Goal: Task Accomplishment & Management: Use online tool/utility

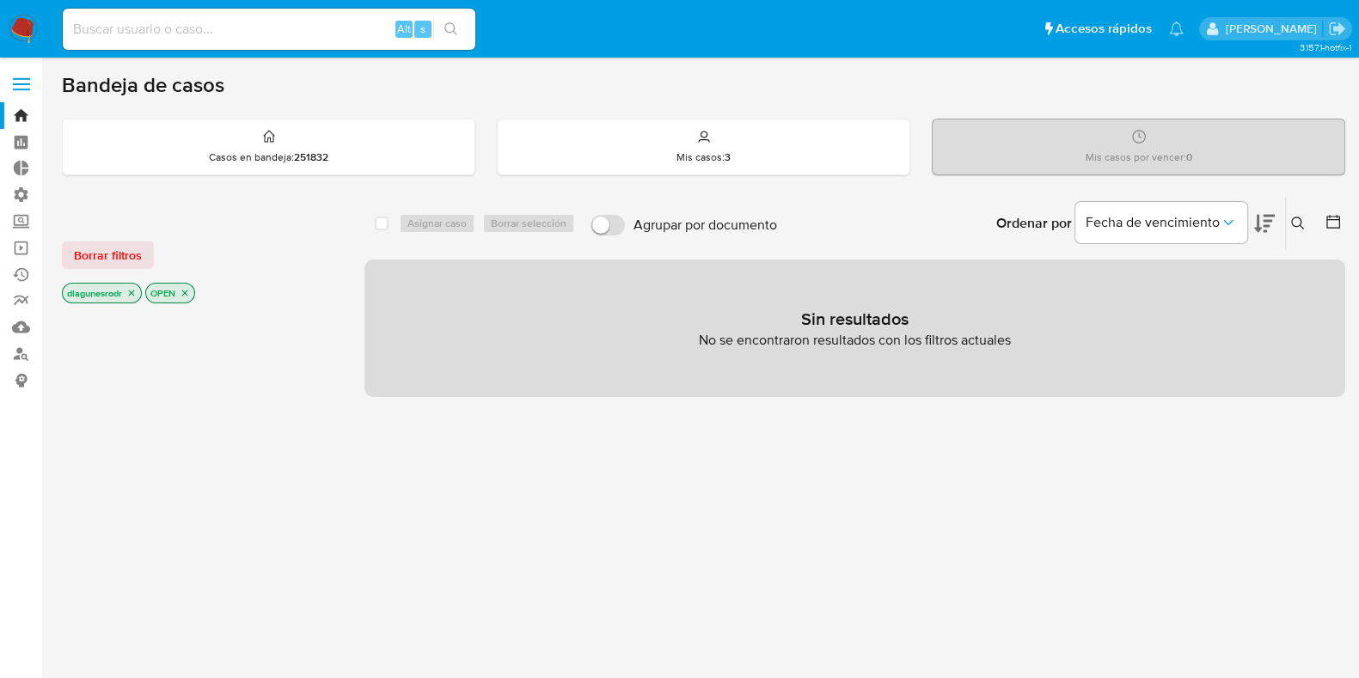
click at [1294, 217] on icon at bounding box center [1298, 224] width 14 height 14
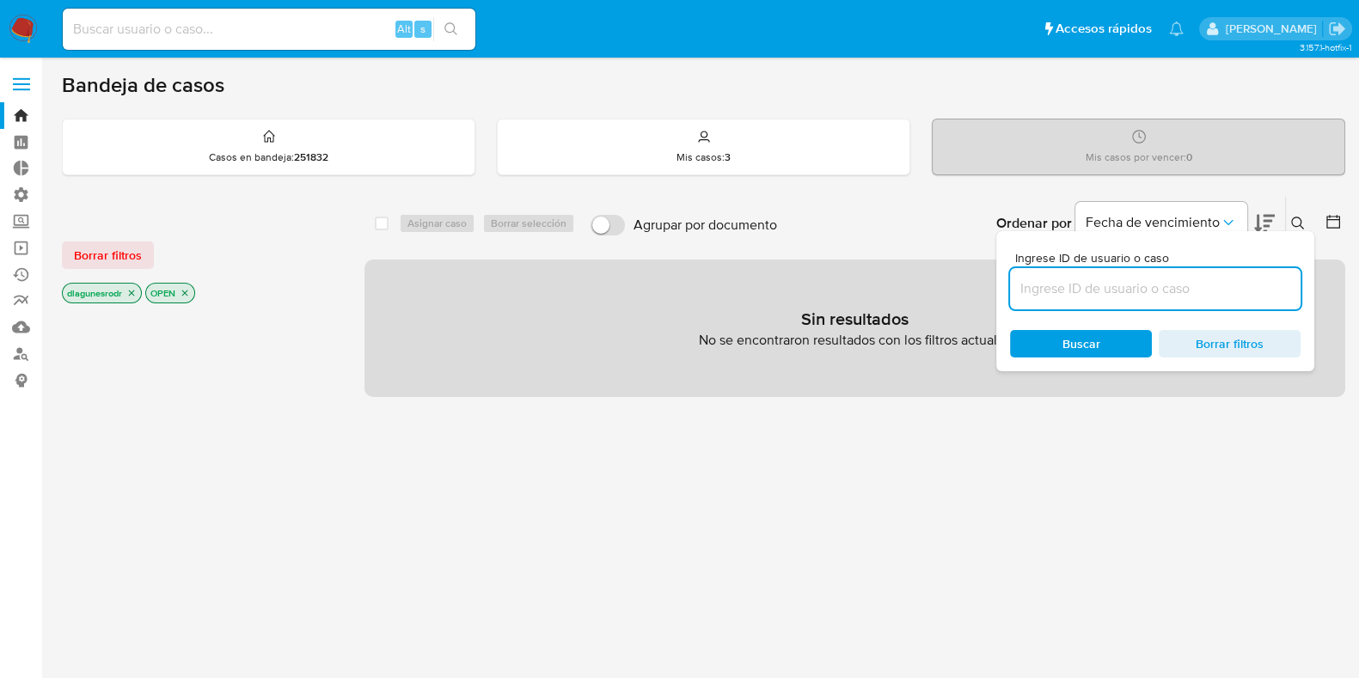
click at [1136, 293] on input at bounding box center [1155, 289] width 291 height 22
paste input "HWpi1CxjJ9QjWHuvkxhdZvAe"
type input "HWpi1CxjJ9QjWHuvkxhdZvAe"
click at [1299, 218] on icon at bounding box center [1298, 224] width 14 height 14
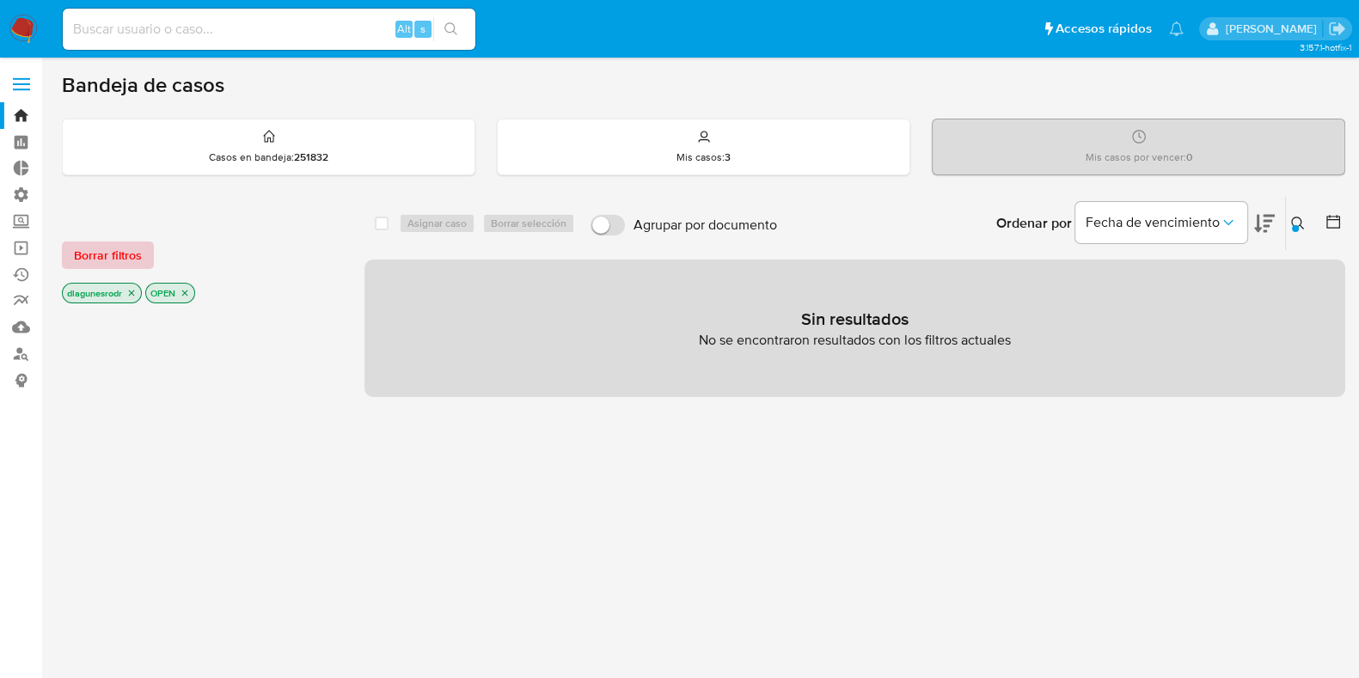
click at [81, 251] on span "Borrar filtros" at bounding box center [108, 255] width 68 height 24
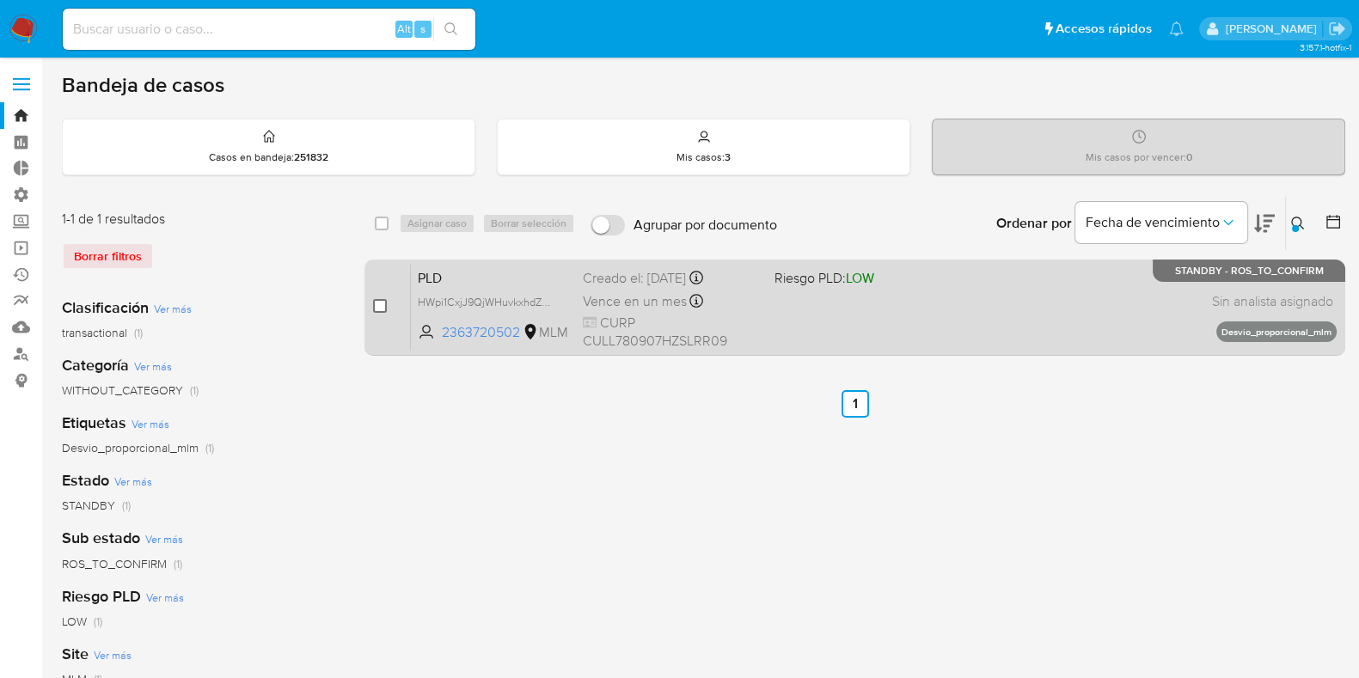
click at [383, 307] on input "checkbox" at bounding box center [380, 306] width 14 height 14
checkbox input "true"
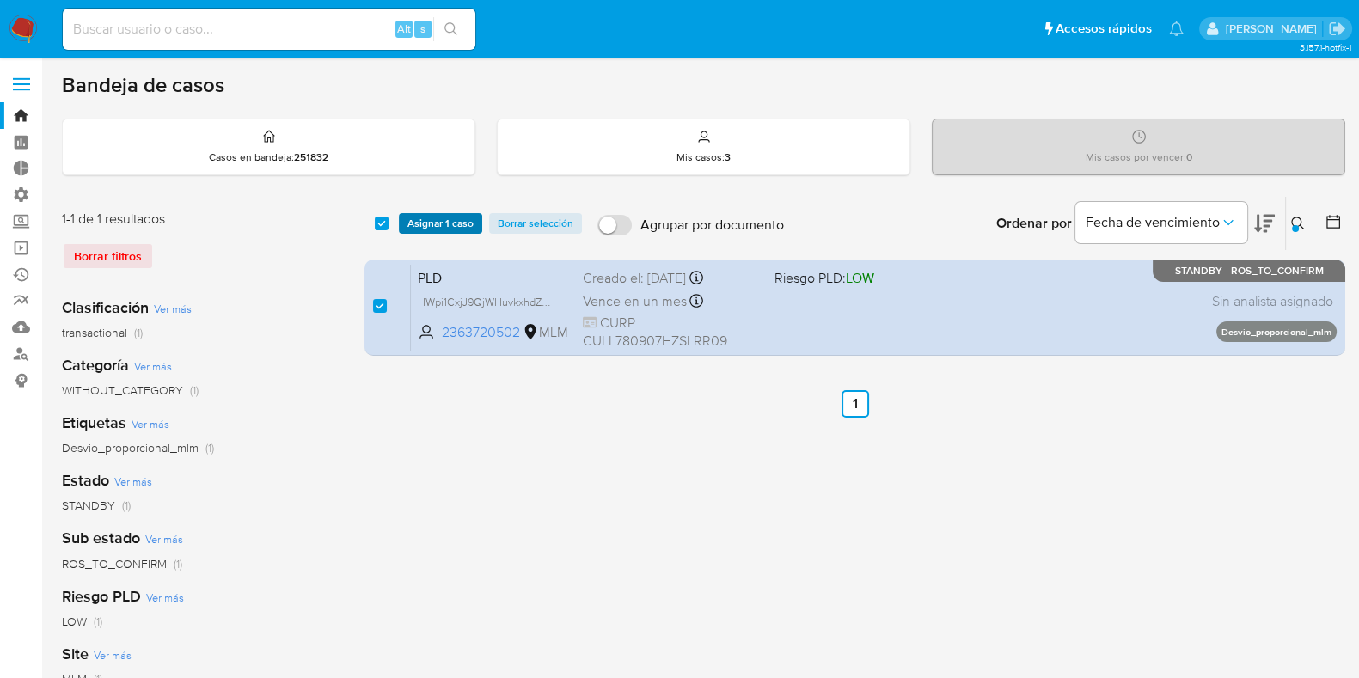
click at [432, 215] on span "Asignar 1 caso" at bounding box center [440, 223] width 66 height 17
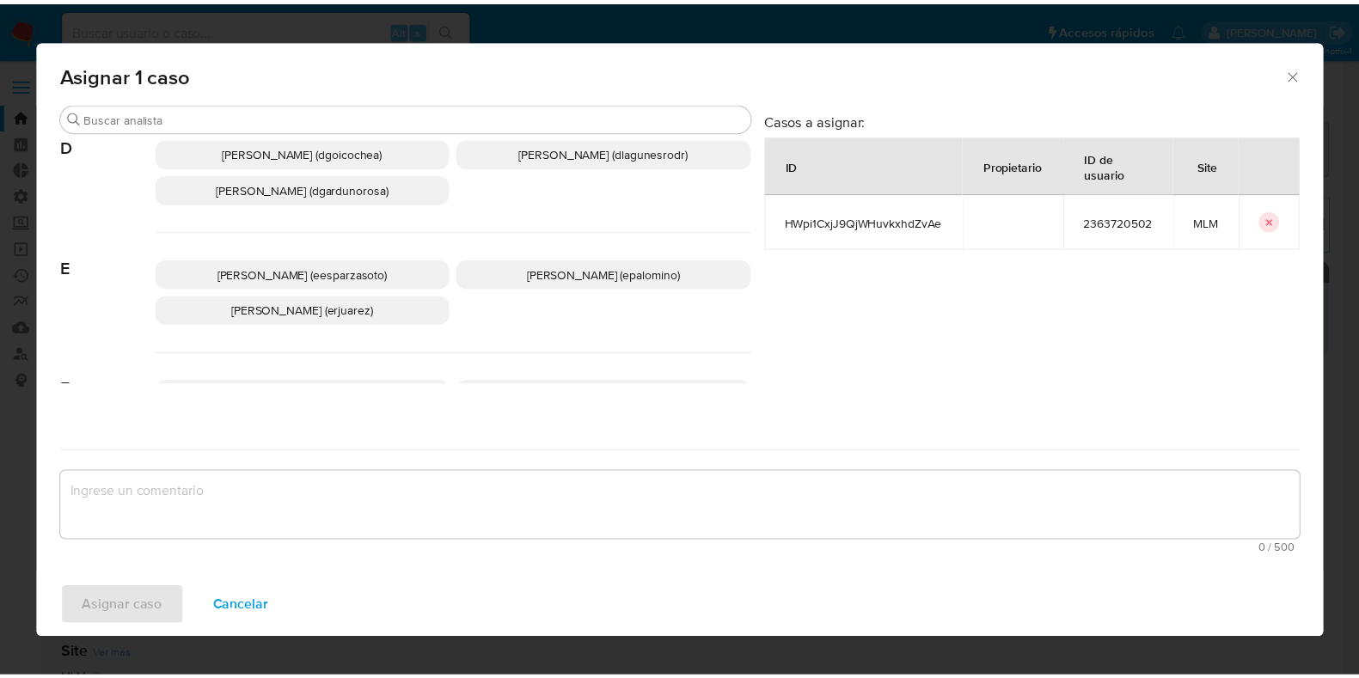
scroll to position [322, 0]
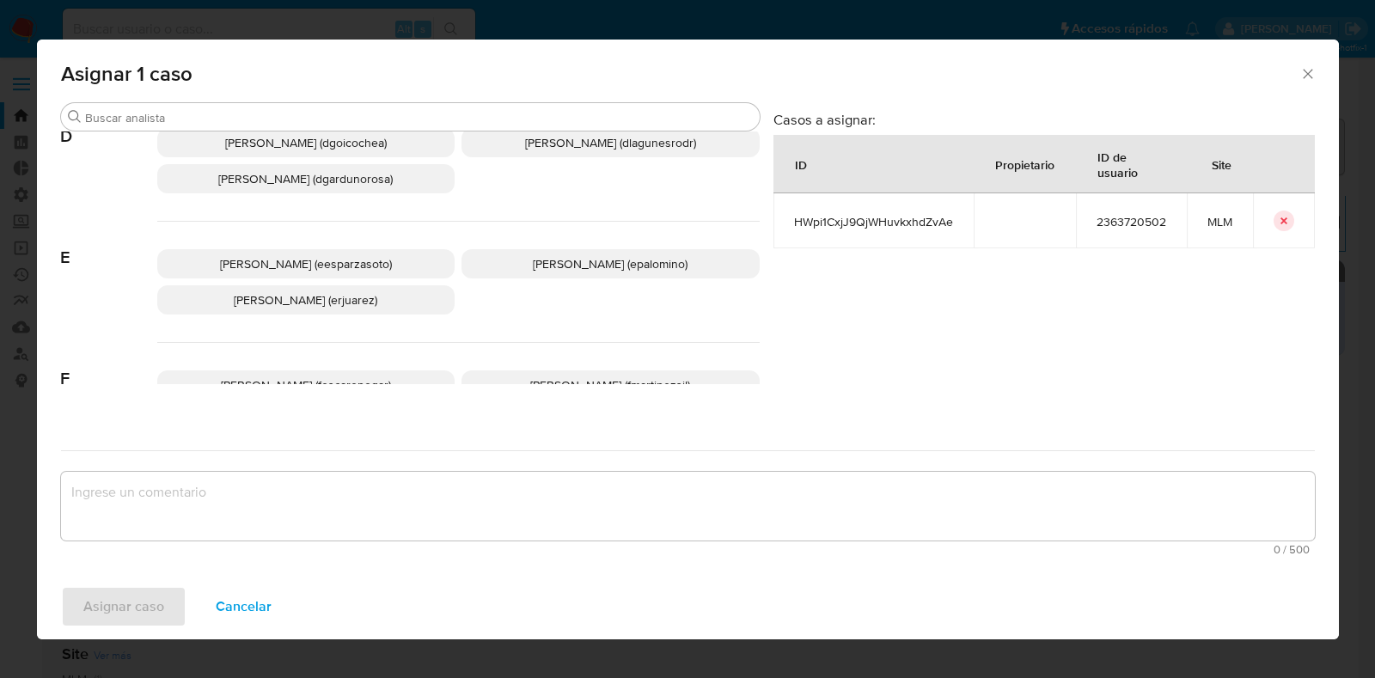
click at [569, 142] on span "Daniela Rosa Lagunes (dlagunesrodr)" at bounding box center [610, 142] width 171 height 17
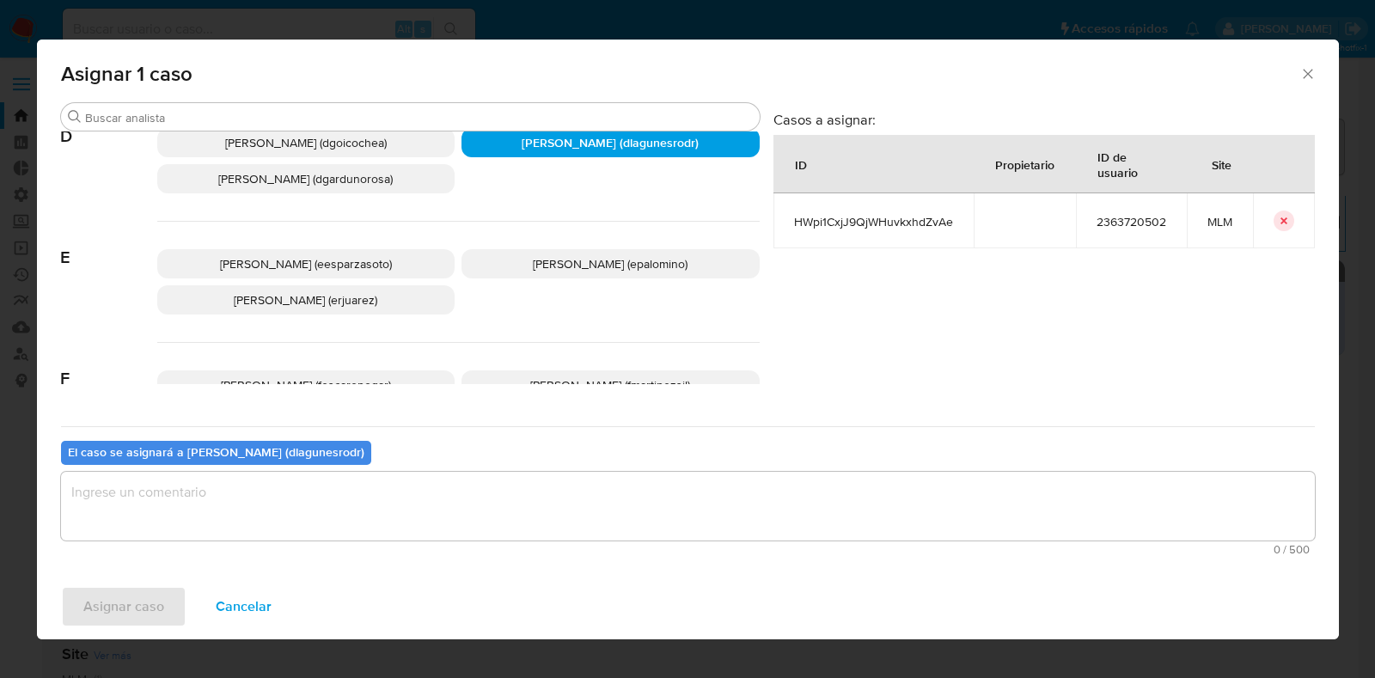
click at [358, 499] on textarea "assign-modal" at bounding box center [688, 506] width 1254 height 69
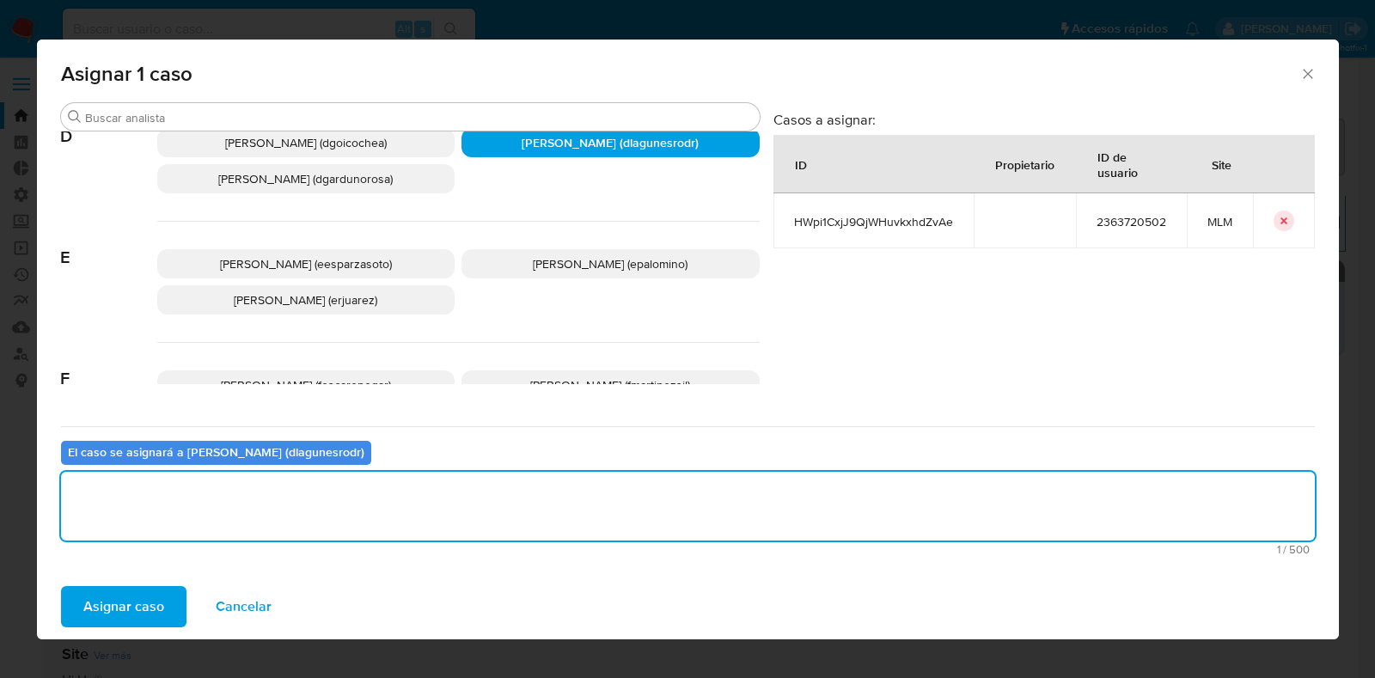
type textarea "R"
type textarea "Reporte 24 horas"
click at [98, 599] on span "Asignar caso" at bounding box center [123, 607] width 81 height 38
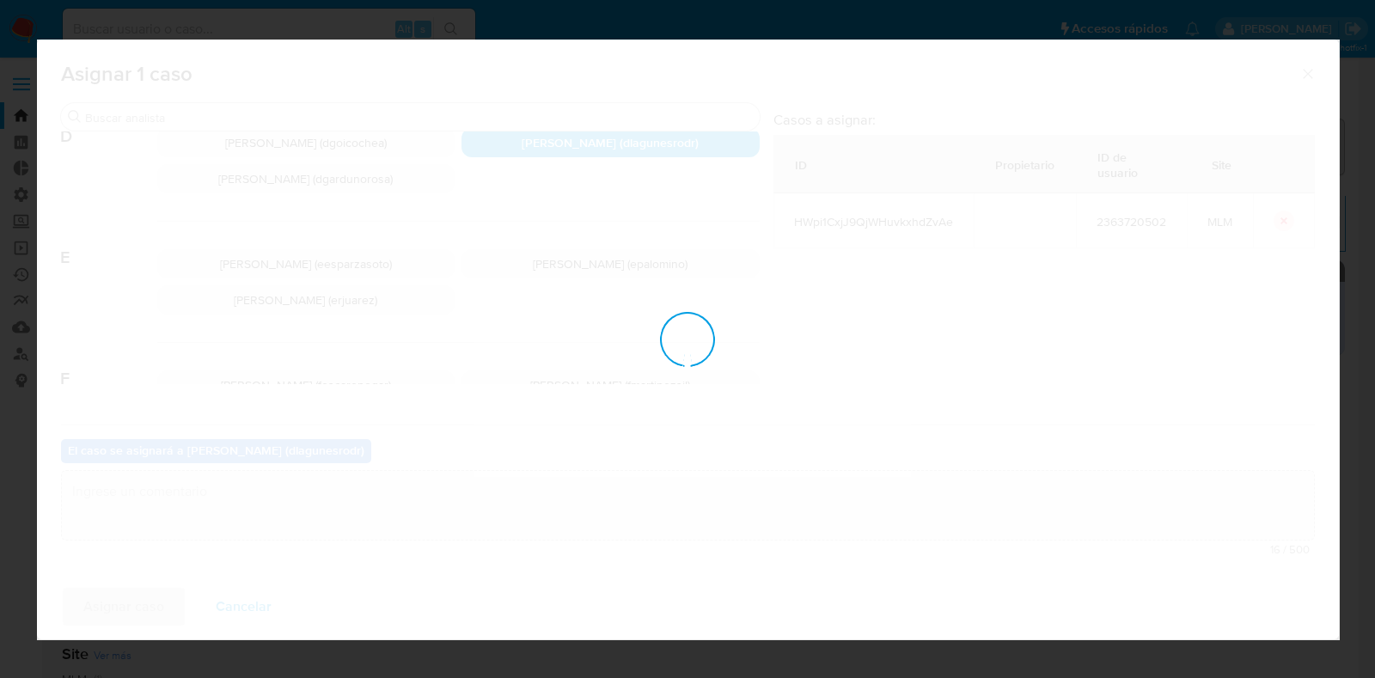
checkbox input "false"
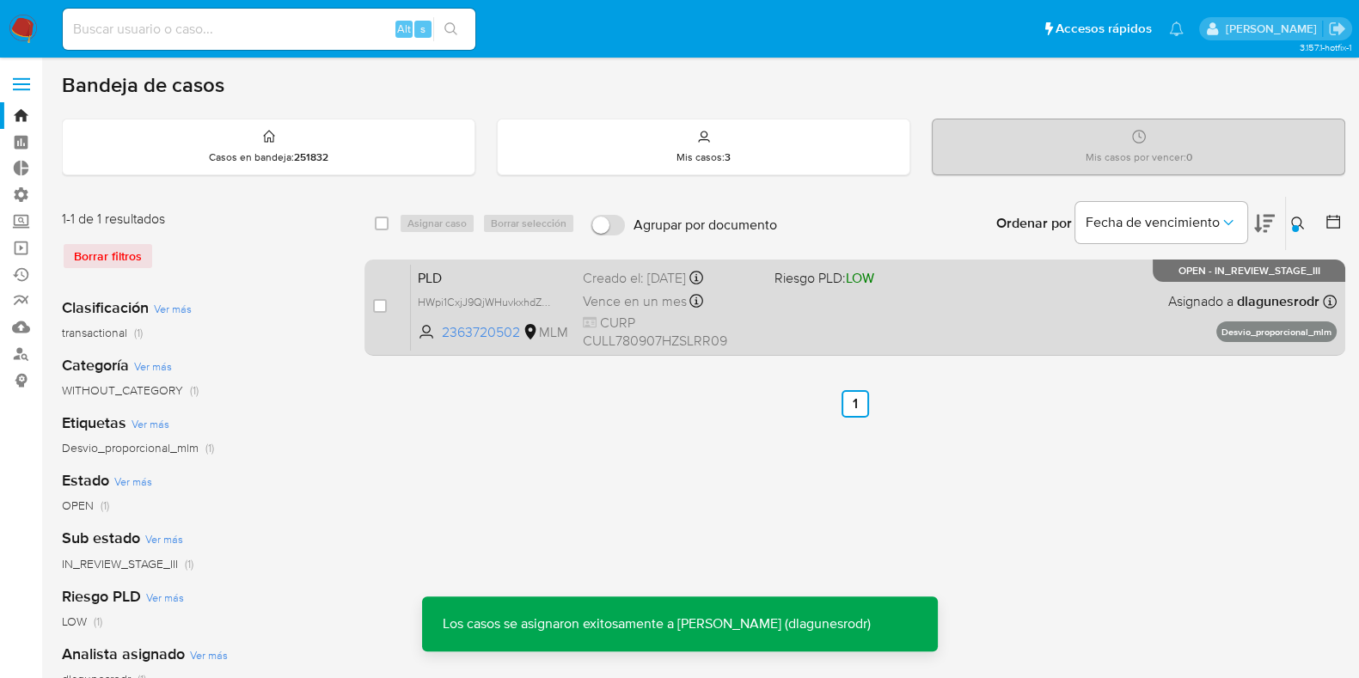
click at [484, 279] on span "PLD" at bounding box center [493, 277] width 151 height 22
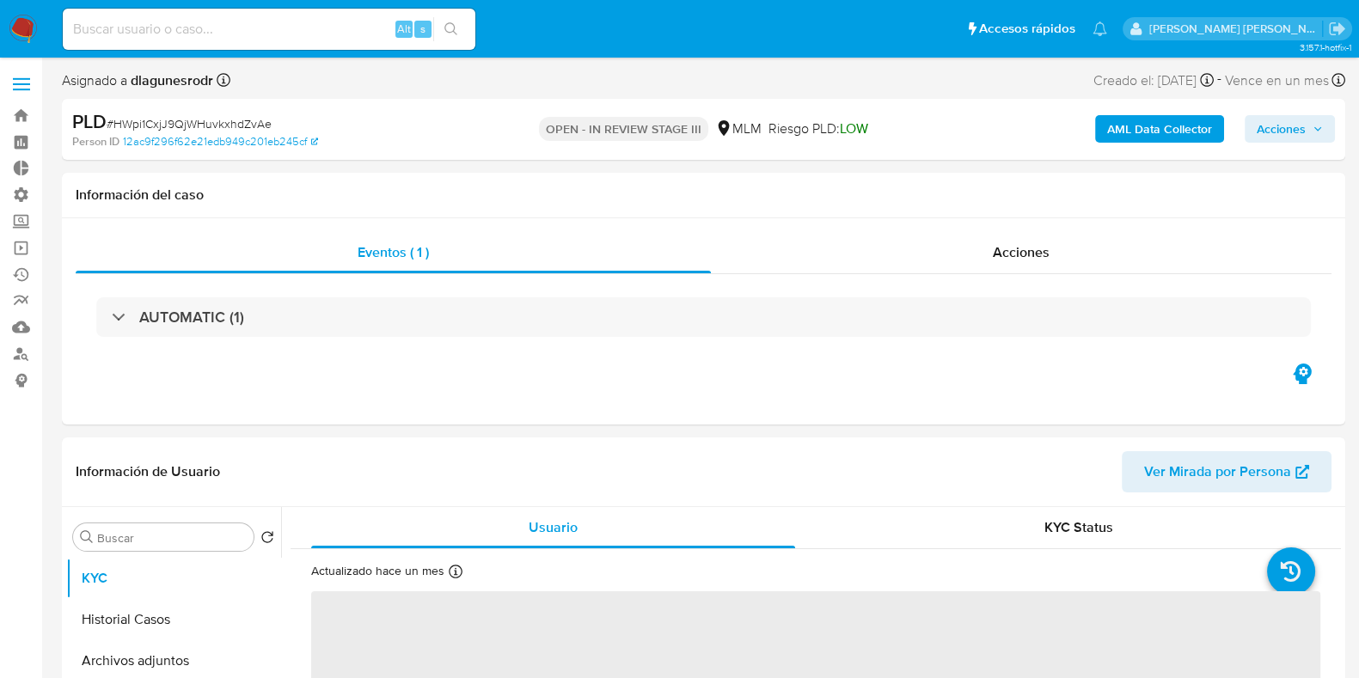
click at [1299, 134] on span "Acciones" at bounding box center [1281, 129] width 49 height 28
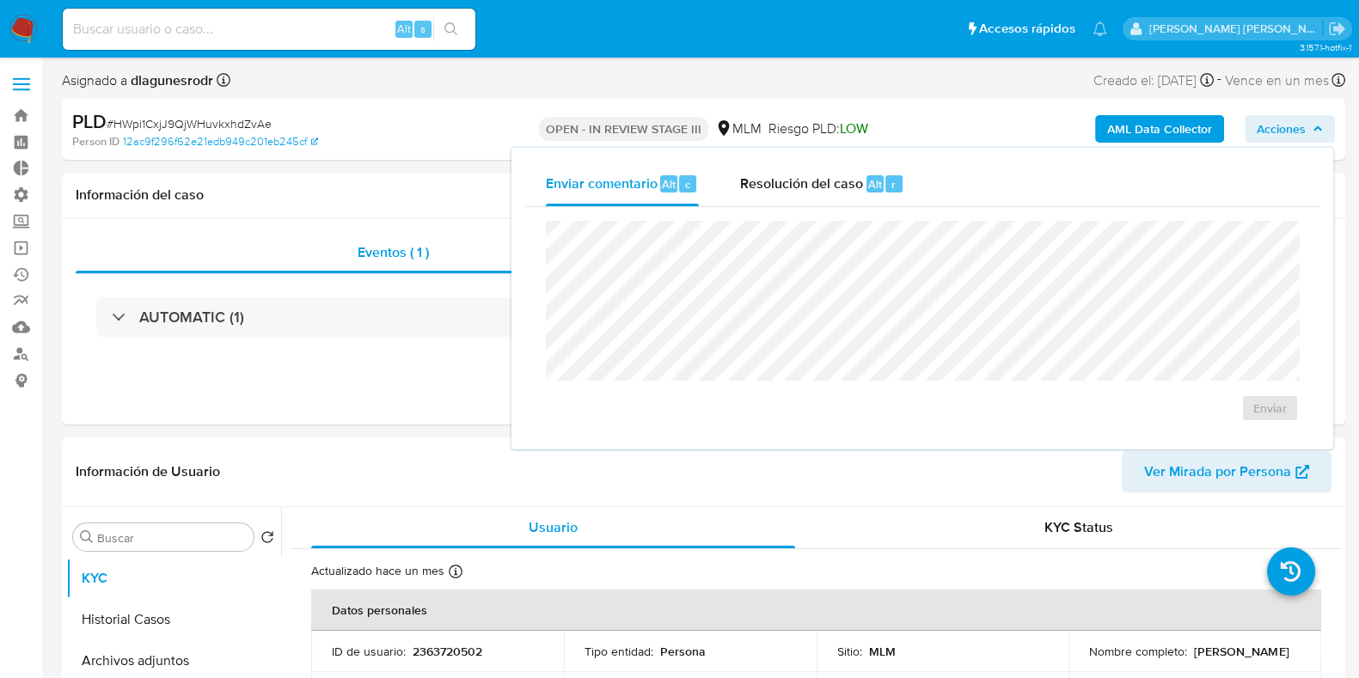
select select "10"
click at [803, 191] on span "Resolución del caso" at bounding box center [801, 184] width 123 height 20
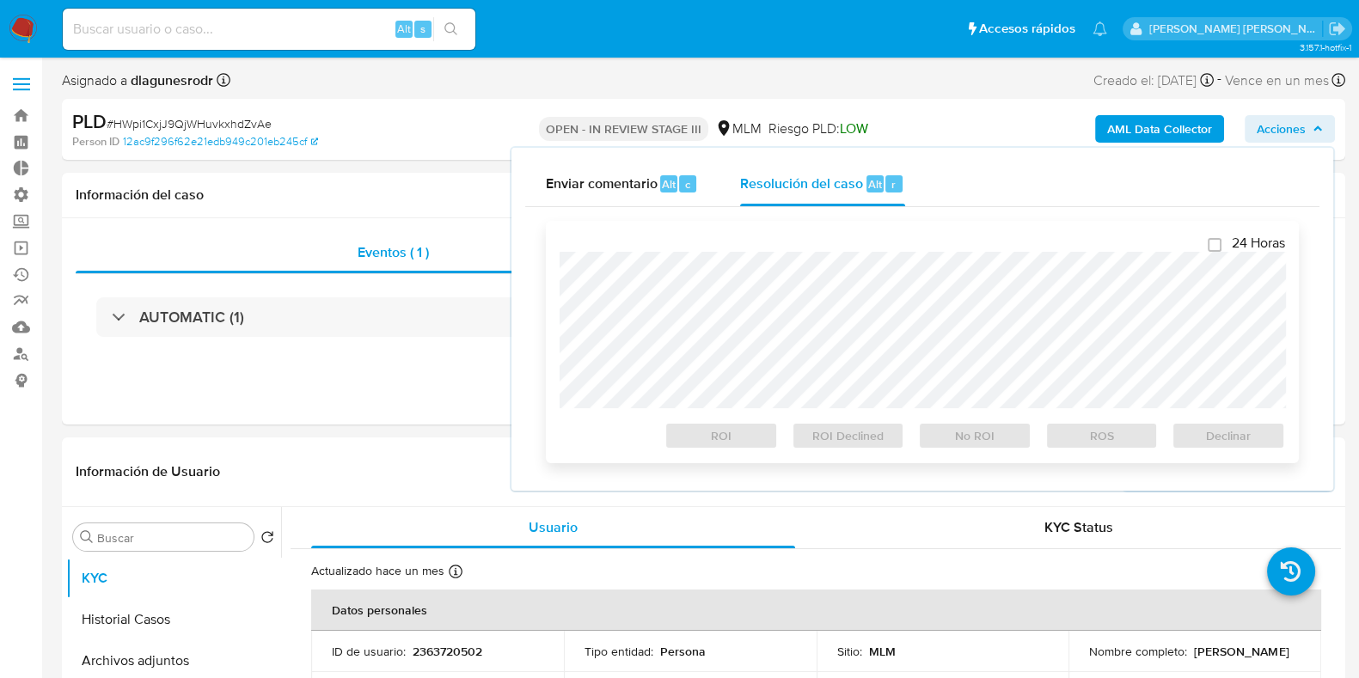
checkbox input "true"
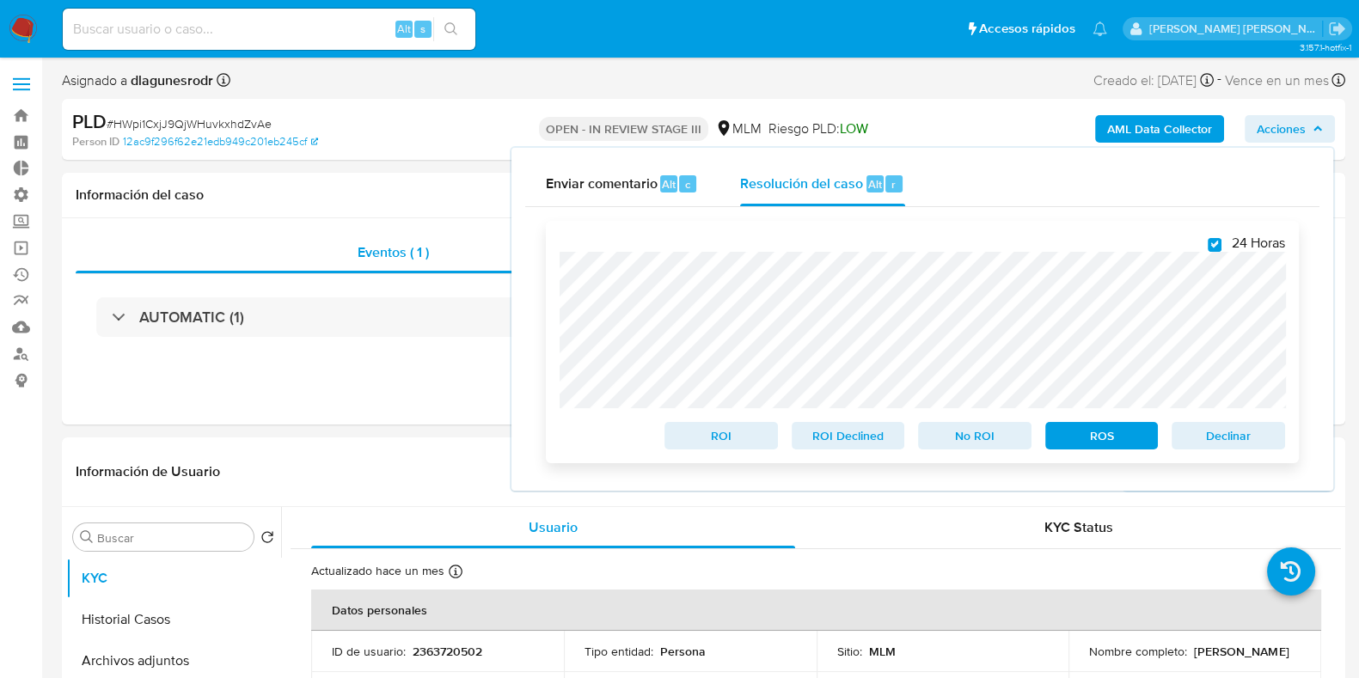
click at [1066, 447] on span "ROS" at bounding box center [1101, 436] width 89 height 24
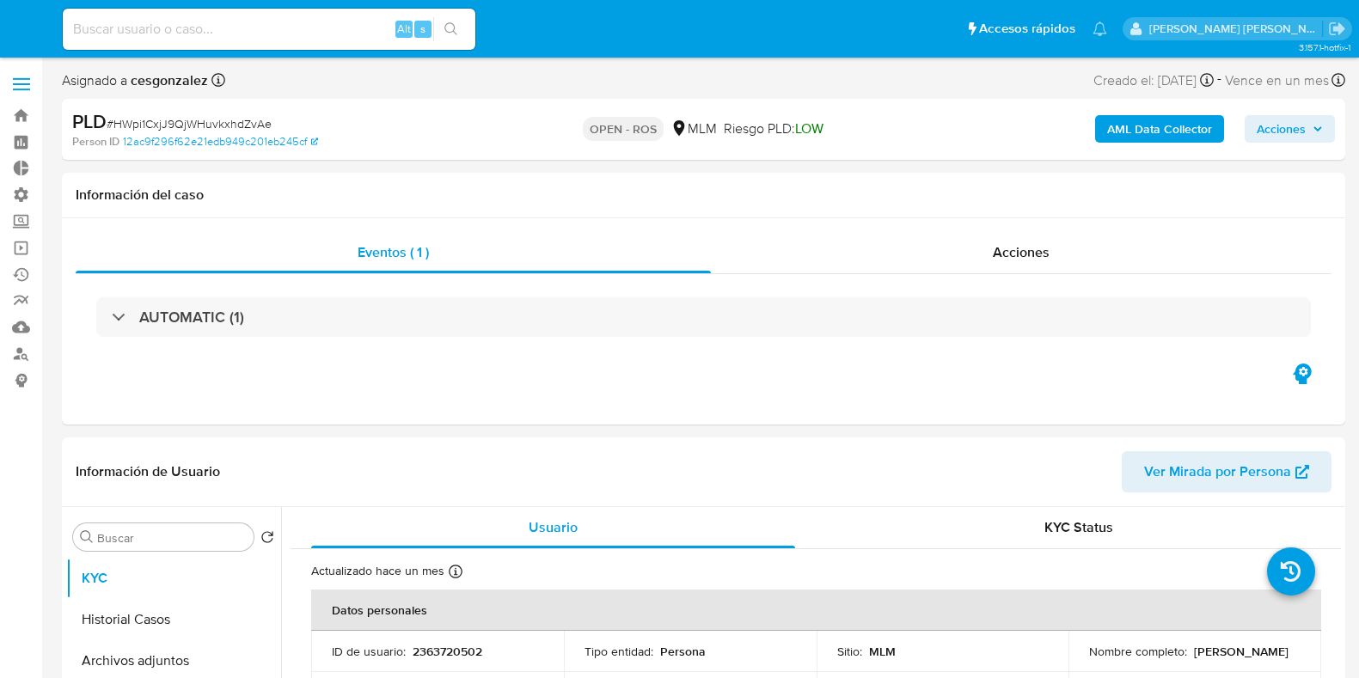
select select "10"
